Goal: Information Seeking & Learning: Learn about a topic

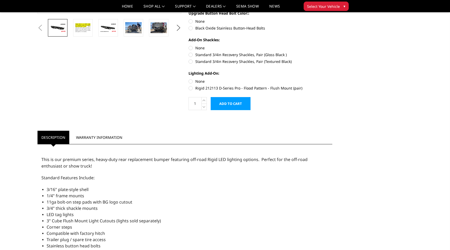
scroll to position [171, 0]
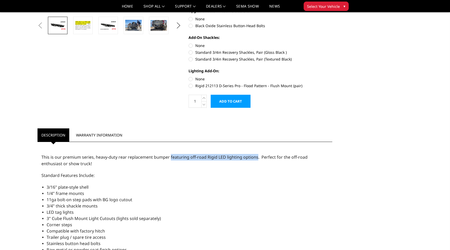
drag, startPoint x: 255, startPoint y: 157, endPoint x: 170, endPoint y: 156, distance: 84.9
click at [170, 156] on span "This is our premium series, heavy-duty rear replacement bumper featuring off-ro…" at bounding box center [174, 160] width 266 height 12
copy span "featuring off-road Rigid LED lighting options"
click at [173, 155] on span "This is our premium series, heavy-duty rear replacement bumper featuring off-ro…" at bounding box center [174, 160] width 266 height 12
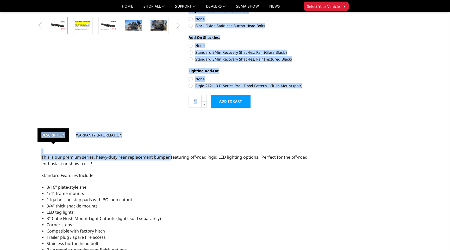
drag, startPoint x: 169, startPoint y: 155, endPoint x: 337, endPoint y: 156, distance: 167.2
click at [337, 156] on div "Previous Next" at bounding box center [225, 196] width 382 height 682
copy div "Previous Next A2 Series - Rear Bumper Write a Review Write a Review × A2 Series…"
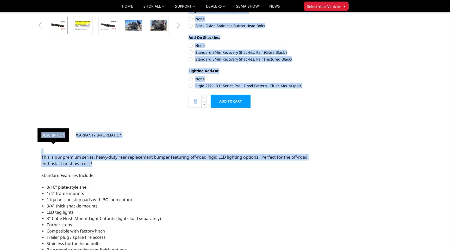
drag, startPoint x: 337, startPoint y: 156, endPoint x: 205, endPoint y: 161, distance: 131.4
click at [205, 161] on div "Previous Next" at bounding box center [225, 196] width 382 height 682
click at [205, 161] on p "This is our premium series, heavy-duty rear replacement bumper featuring off-ro…" at bounding box center [184, 160] width 287 height 13
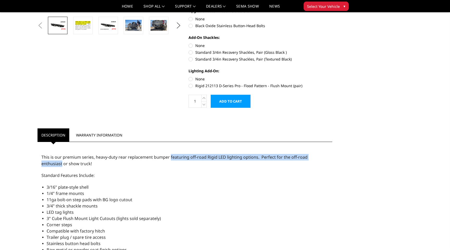
drag, startPoint x: 170, startPoint y: 157, endPoint x: 325, endPoint y: 155, distance: 155.5
click at [308, 155] on span "This is our premium series, heavy-duty rear replacement bumper featuring off-ro…" at bounding box center [174, 160] width 266 height 12
copy span "featuring off-road Rigid LED lighting options. Perfect for the off-road enthusi…"
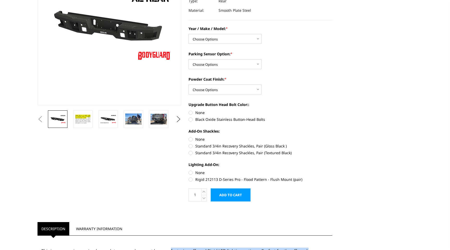
scroll to position [0, 0]
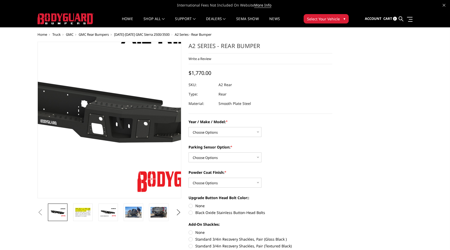
click at [142, 181] on img at bounding box center [63, 108] width 333 height 188
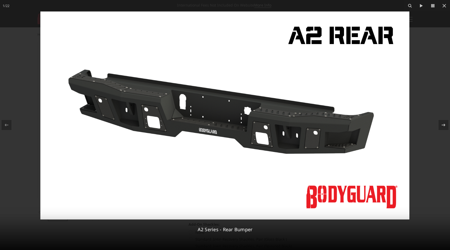
click at [165, 185] on img at bounding box center [224, 115] width 369 height 208
